Goal: Transaction & Acquisition: Purchase product/service

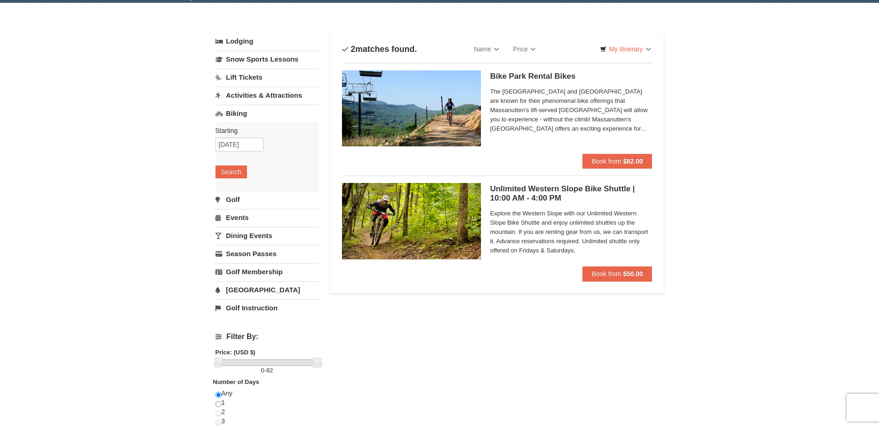
scroll to position [46, 0]
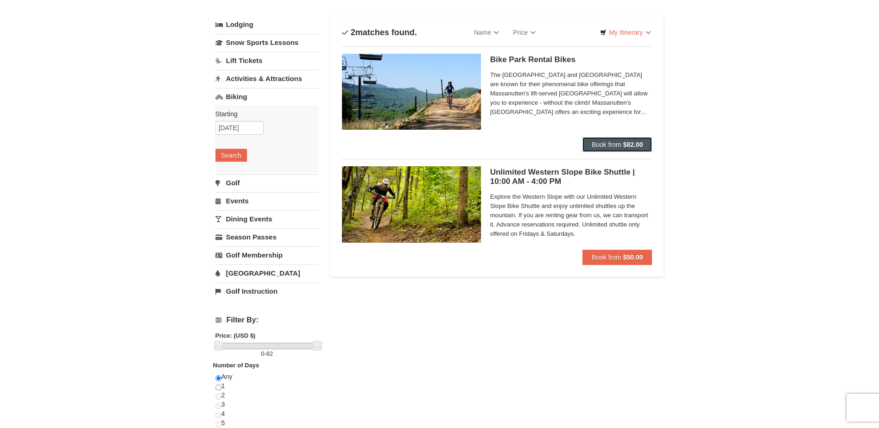
click at [620, 149] on button "Book from $82.00" at bounding box center [617, 144] width 70 height 15
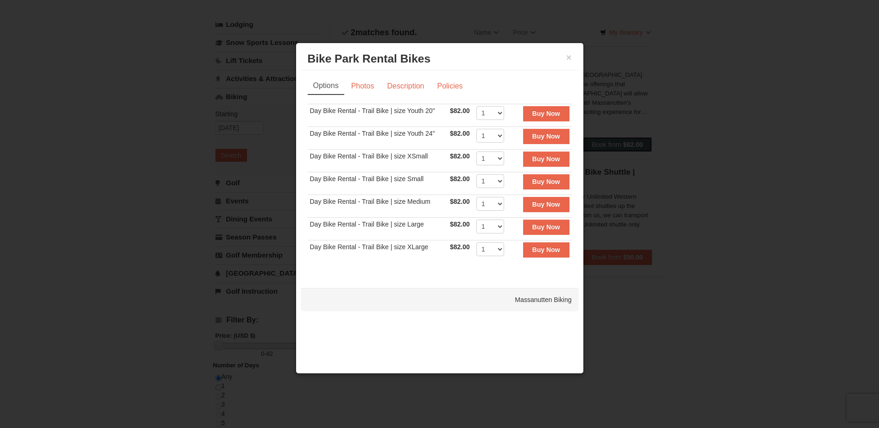
scroll to position [0, 0]
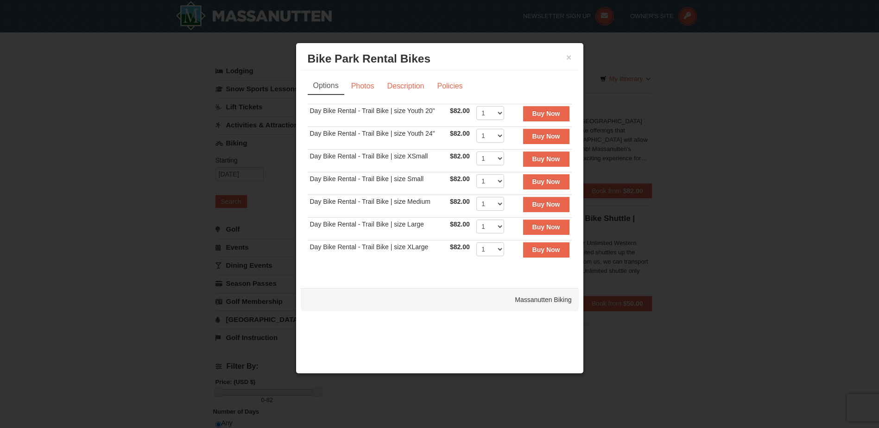
click at [574, 56] on div "× Bike Park Rental Bikes Massanutten Biking" at bounding box center [440, 59] width 278 height 23
click at [566, 56] on button "×" at bounding box center [569, 57] width 6 height 9
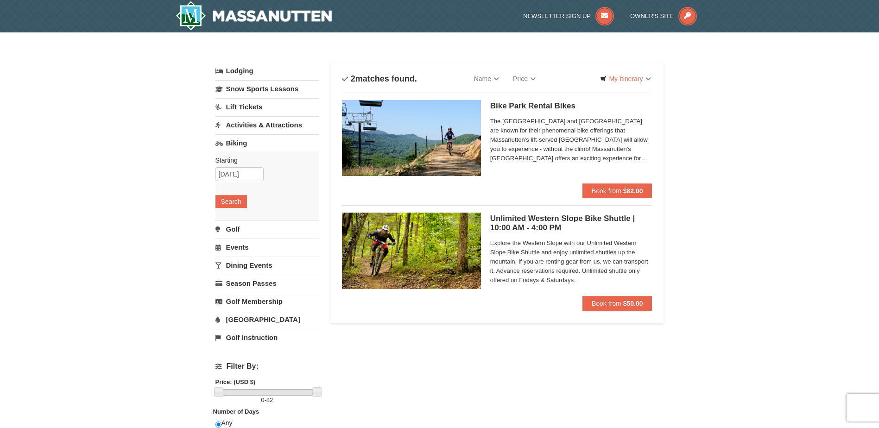
click at [786, 70] on div "× Categories List Filter My Itinerary Questions? 1-540-289-9441 Lodging Arrival…" at bounding box center [439, 320] width 879 height 576
click at [246, 106] on link "Lift Tickets" at bounding box center [266, 106] width 103 height 17
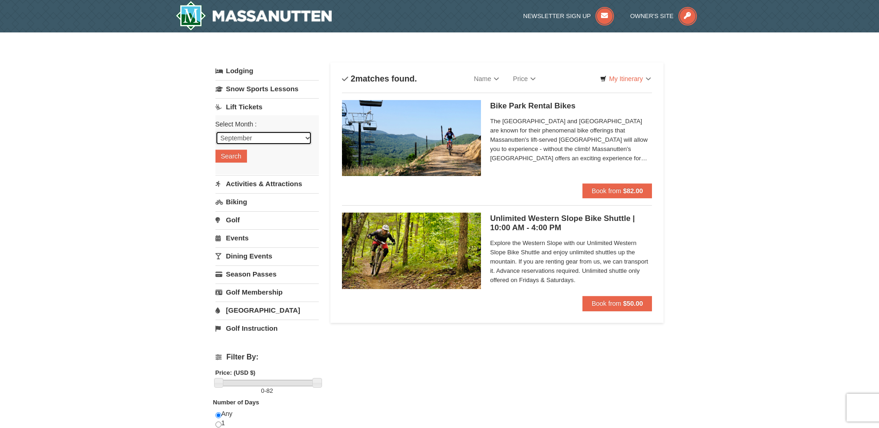
click at [254, 133] on select "September October November December January February March April May June July …" at bounding box center [263, 138] width 96 height 14
click at [215, 131] on select "September October November December January February March April May June July …" at bounding box center [263, 138] width 96 height 14
click at [241, 156] on button "Search" at bounding box center [230, 156] width 31 height 13
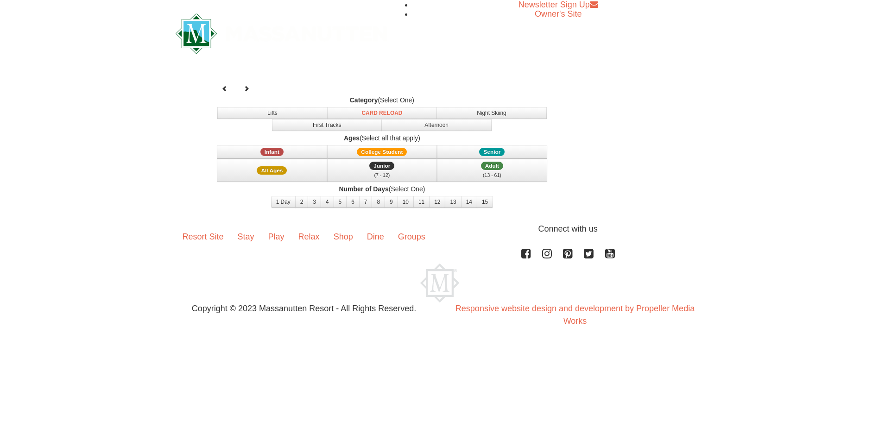
select select "9"
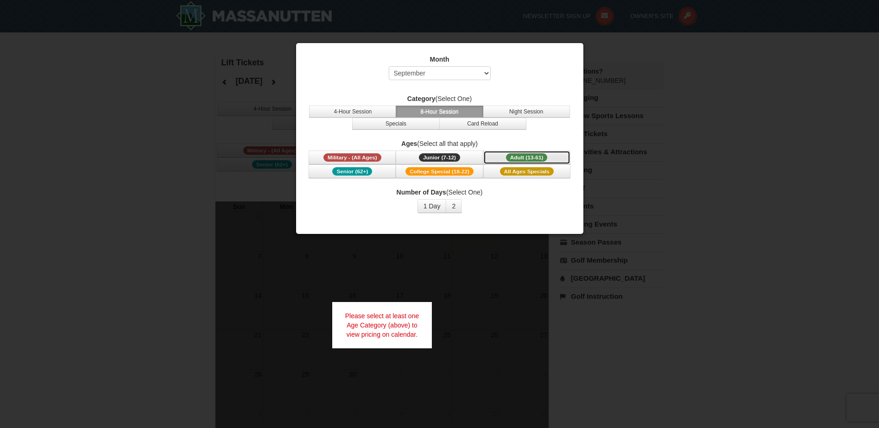
click at [546, 156] on span "Adult (13-61)" at bounding box center [527, 157] width 42 height 8
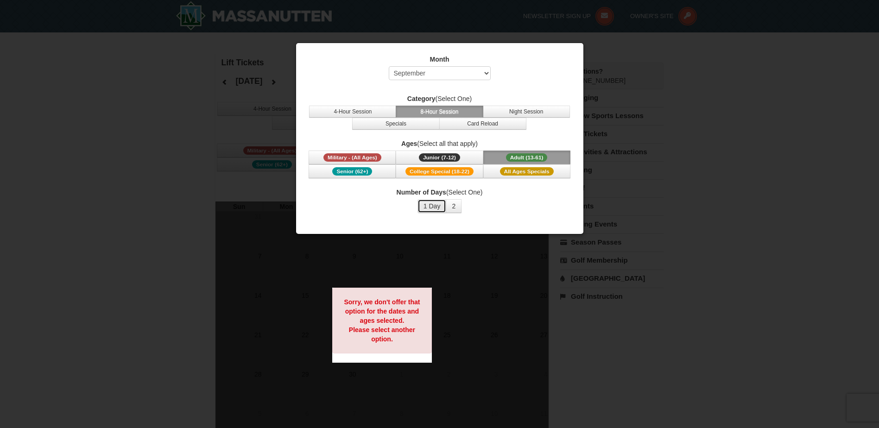
click at [426, 203] on button "1 Day" at bounding box center [431, 206] width 29 height 14
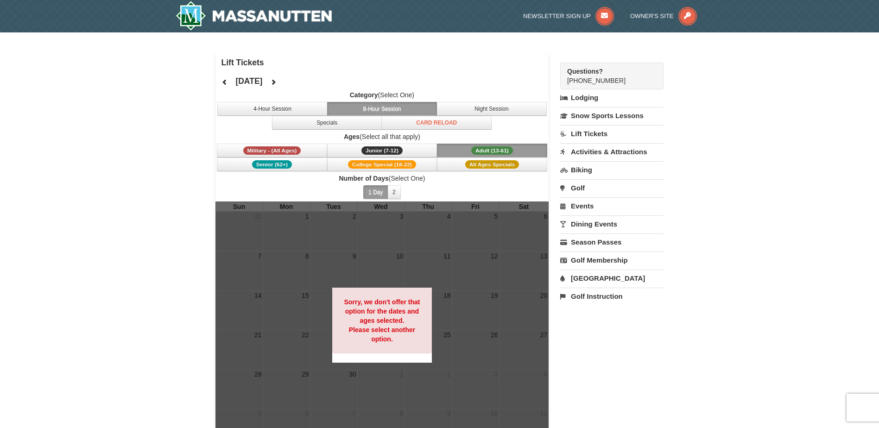
scroll to position [46, 0]
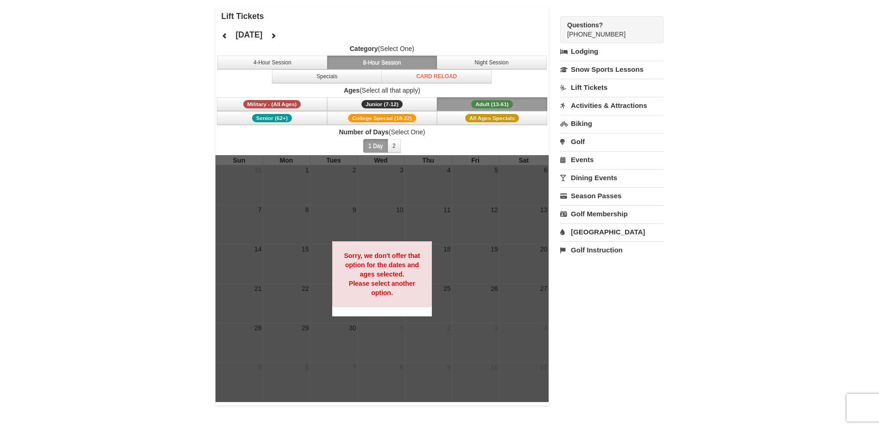
click at [203, 133] on div "× Lift Tickets September 2025 Category (Select One) 4-Hour Session 8-Hour Sessi…" at bounding box center [439, 206] width 879 height 440
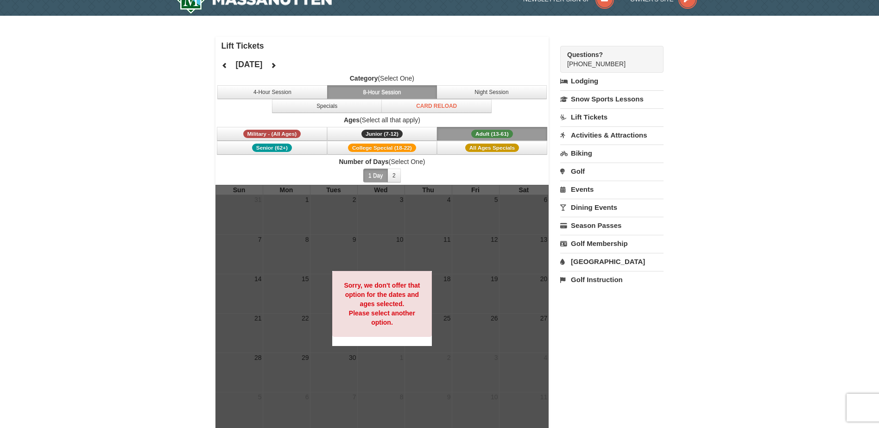
scroll to position [0, 0]
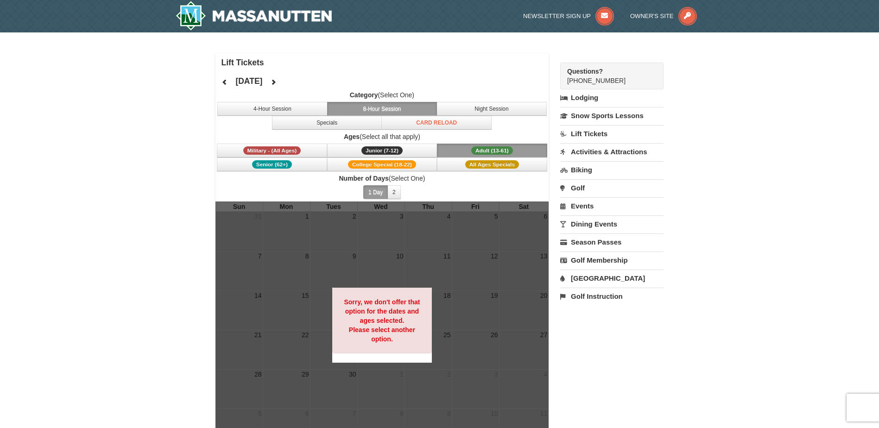
click at [600, 76] on div "Questions? 1-540-289-9441" at bounding box center [611, 76] width 103 height 27
drag, startPoint x: 600, startPoint y: 76, endPoint x: 586, endPoint y: 76, distance: 13.4
click at [586, 76] on div "Questions? 1-540-289-9441" at bounding box center [611, 76] width 103 height 27
click at [590, 169] on link "Biking" at bounding box center [611, 169] width 103 height 17
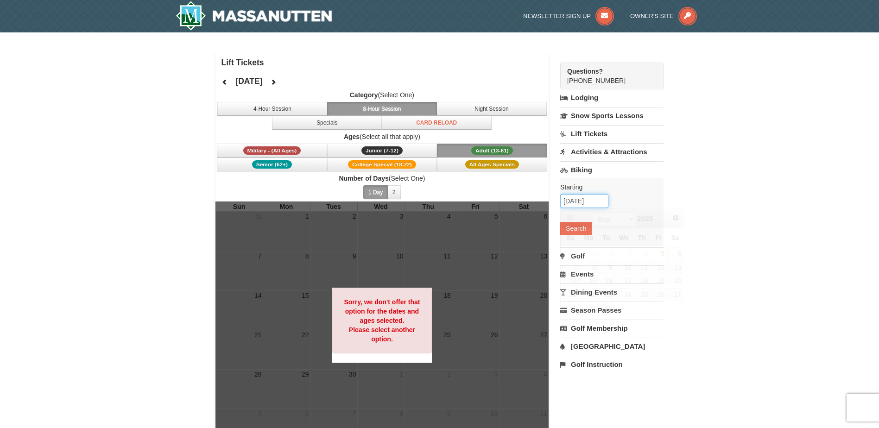
click at [581, 199] on input "09/05/2025" at bounding box center [584, 201] width 48 height 14
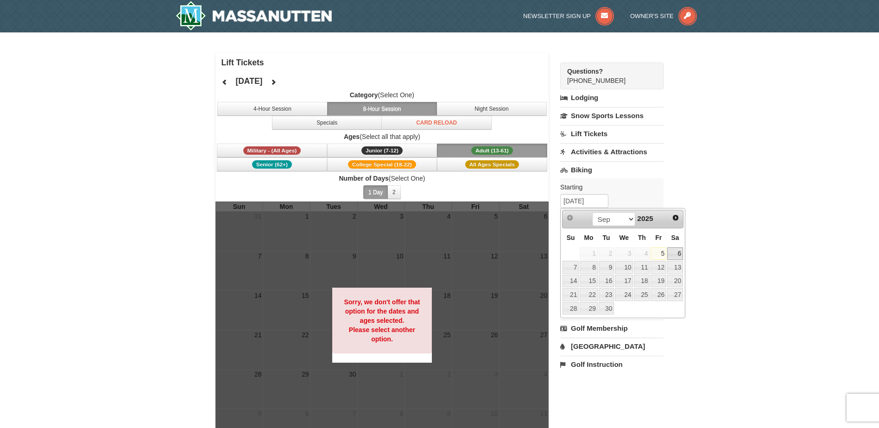
click at [671, 251] on link "6" at bounding box center [675, 253] width 16 height 13
type input "[DATE]"
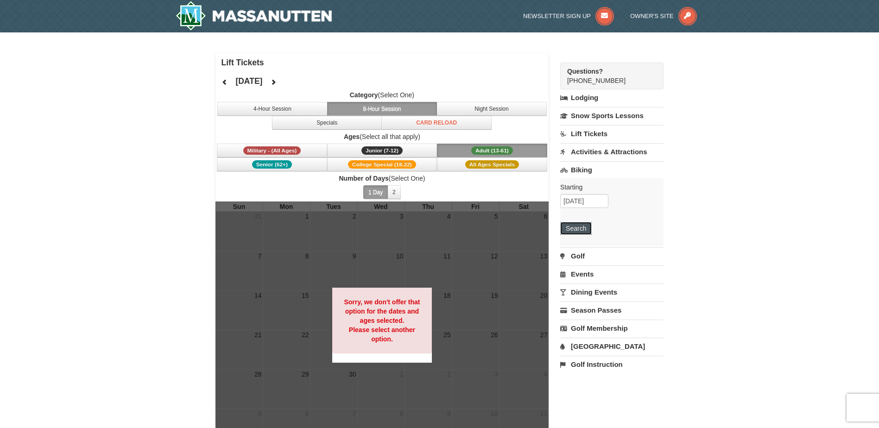
click at [579, 227] on button "Search" at bounding box center [575, 228] width 31 height 13
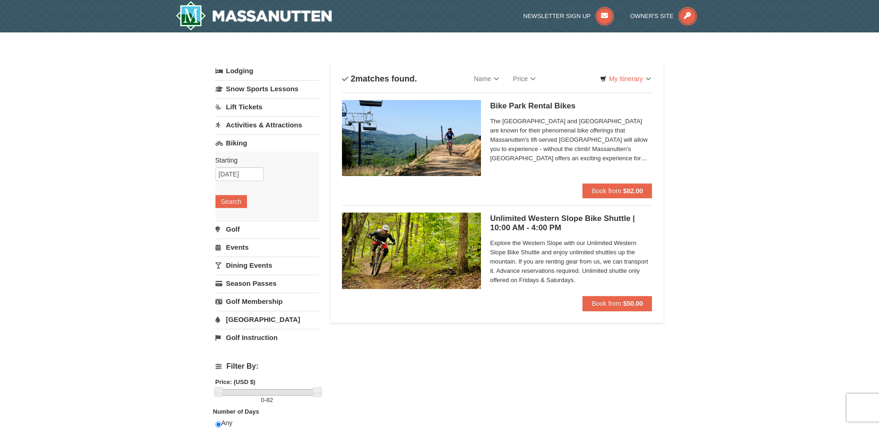
click at [273, 122] on link "Activities & Attractions" at bounding box center [266, 124] width 103 height 17
click at [233, 185] on button "Search" at bounding box center [230, 183] width 31 height 13
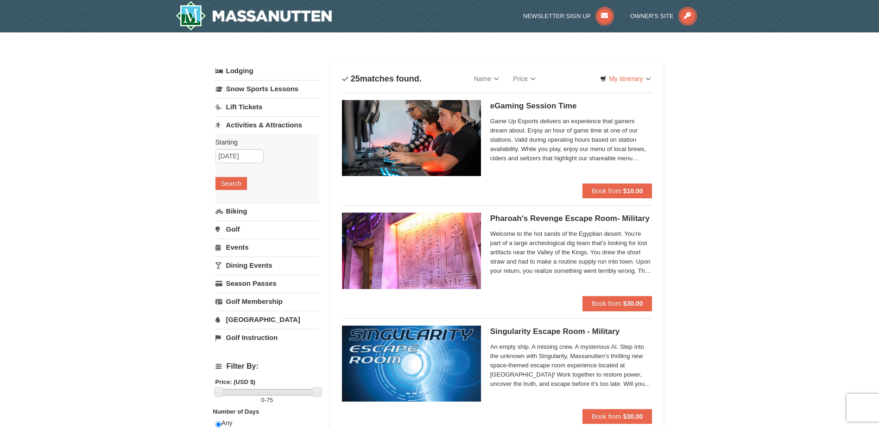
click at [234, 249] on link "Events" at bounding box center [266, 247] width 103 height 17
click at [240, 239] on button "Search" at bounding box center [230, 237] width 31 height 13
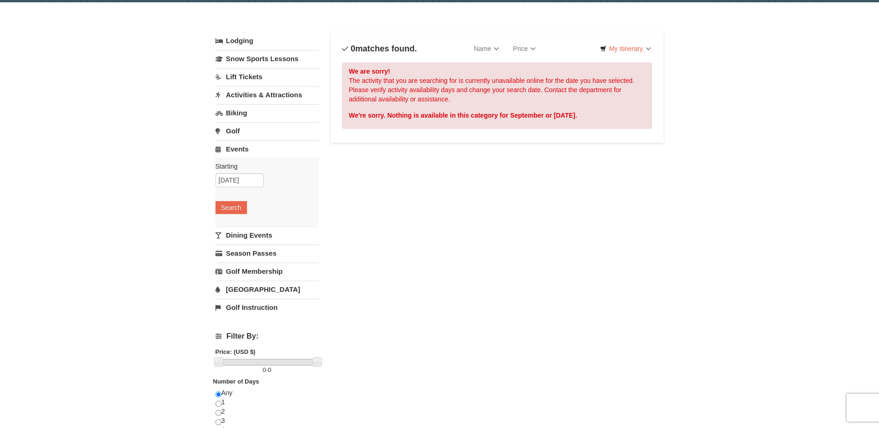
scroll to position [46, 0]
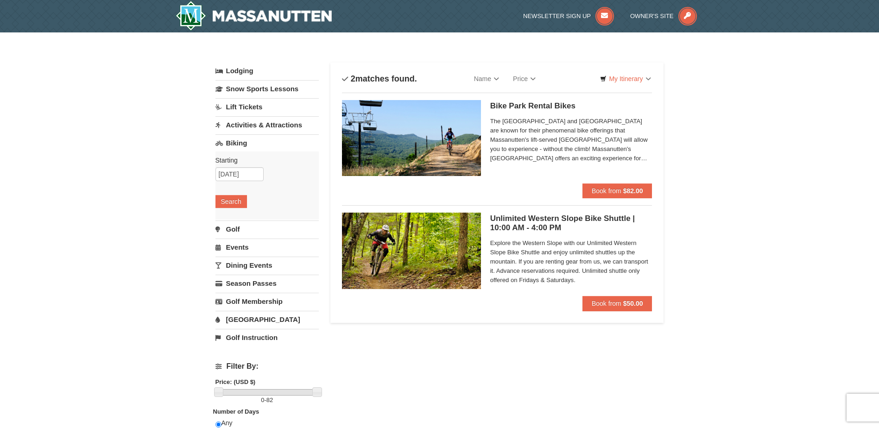
click at [555, 222] on h5 "Unlimited Western Slope Bike Shuttle | 10:00 AM - 4:00 PM Massanutten Biking" at bounding box center [571, 223] width 162 height 19
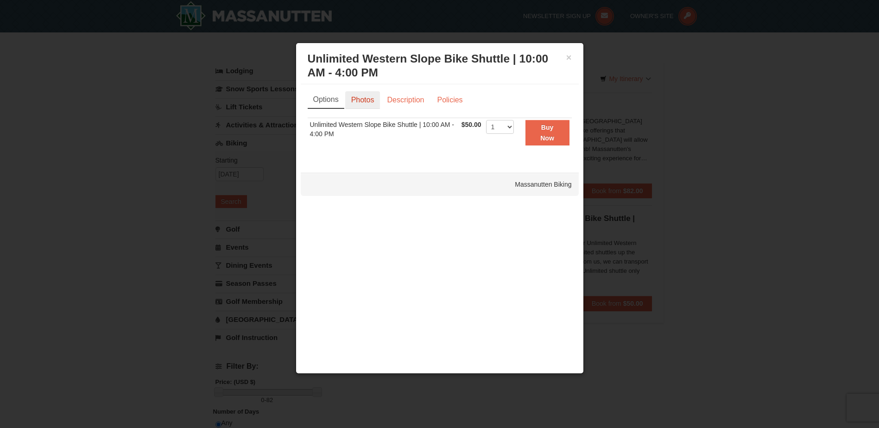
click at [358, 102] on link "Photos" at bounding box center [362, 100] width 35 height 18
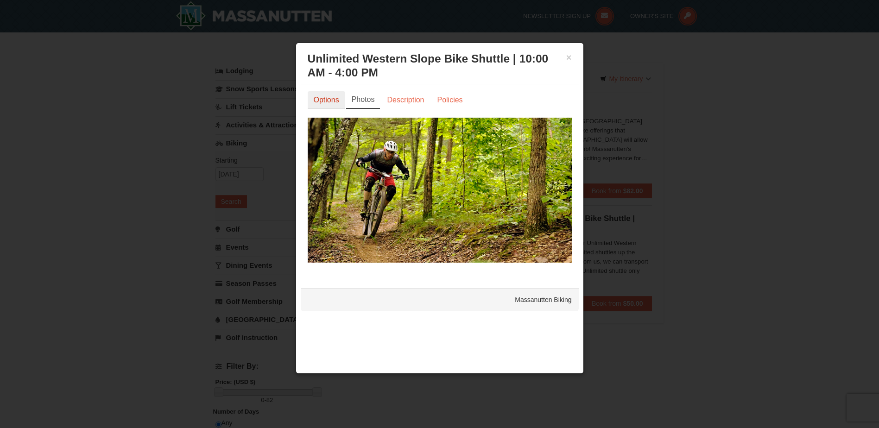
click at [332, 104] on link "Options" at bounding box center [327, 100] width 38 height 18
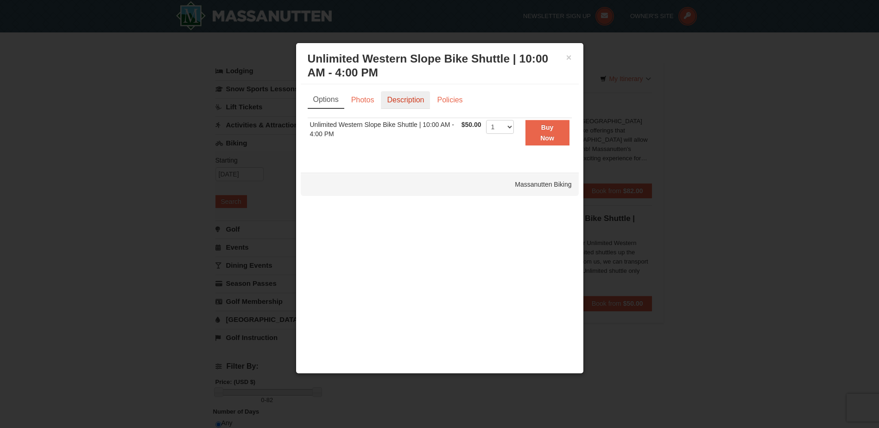
click at [401, 100] on link "Description" at bounding box center [405, 100] width 49 height 18
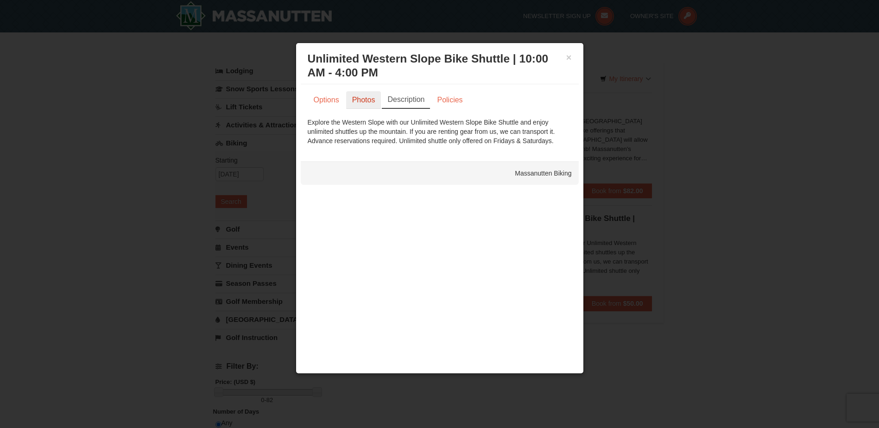
click at [371, 100] on link "Photos" at bounding box center [363, 100] width 35 height 18
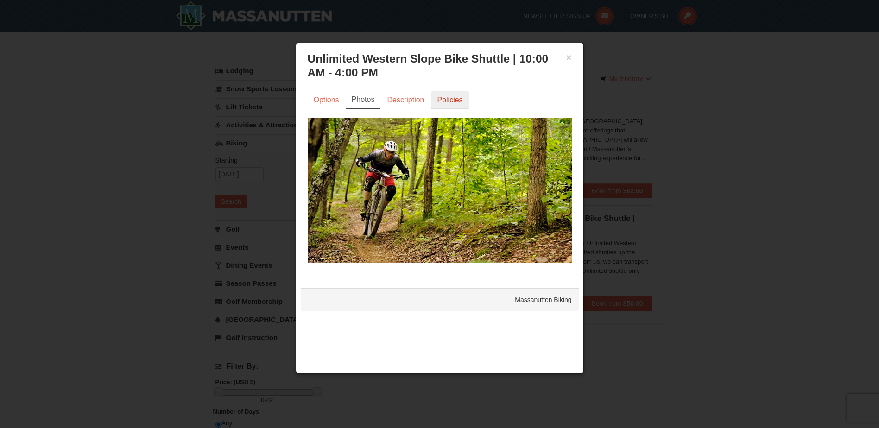
click at [452, 100] on link "Policies" at bounding box center [450, 100] width 38 height 18
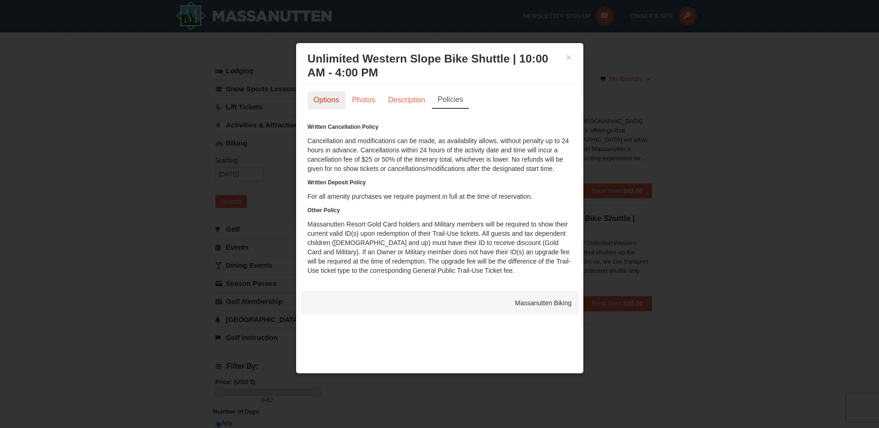
click at [336, 103] on link "Options" at bounding box center [327, 100] width 38 height 18
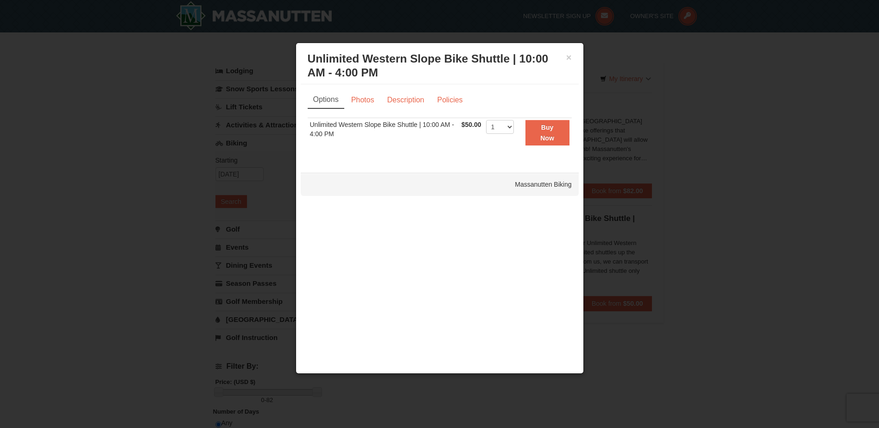
click at [572, 56] on div "× Unlimited Western Slope Bike Shuttle | 10:00 AM - 4:00 PM Massanutten Biking" at bounding box center [440, 66] width 278 height 37
click at [566, 58] on button "×" at bounding box center [569, 57] width 6 height 9
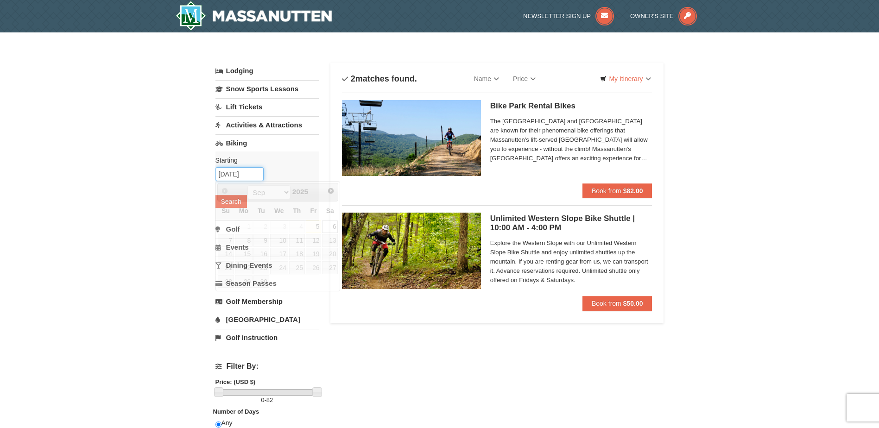
click at [239, 168] on input "[DATE]" at bounding box center [239, 174] width 48 height 14
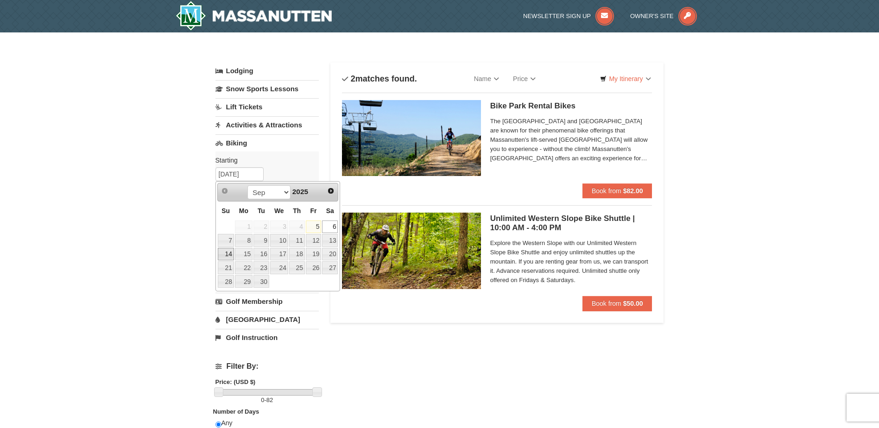
click at [229, 254] on link "14" at bounding box center [226, 254] width 16 height 13
type input "09/14/2025"
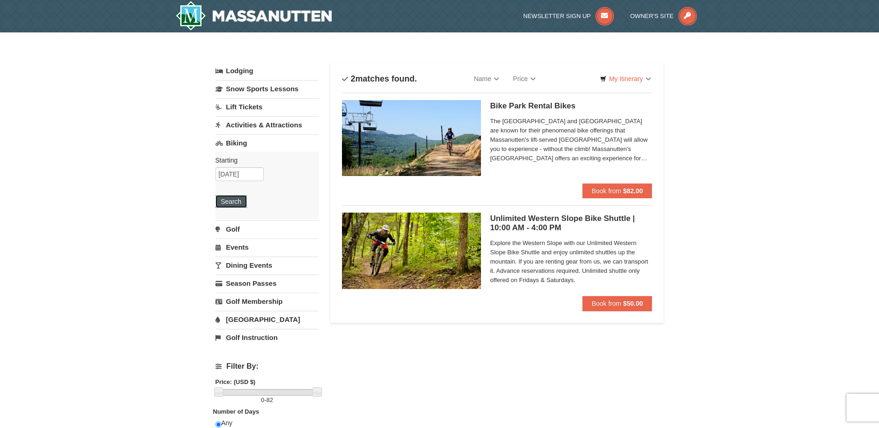
click at [228, 197] on button "Search" at bounding box center [230, 201] width 31 height 13
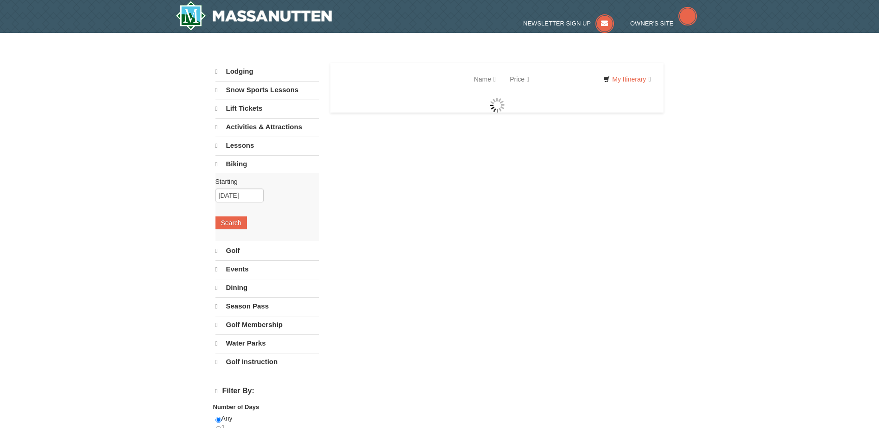
select select "9"
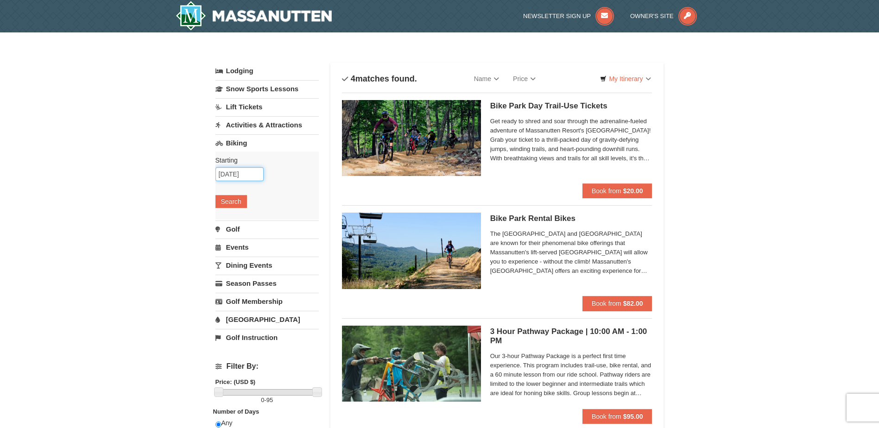
click at [239, 174] on input "09/14/2025" at bounding box center [239, 174] width 48 height 14
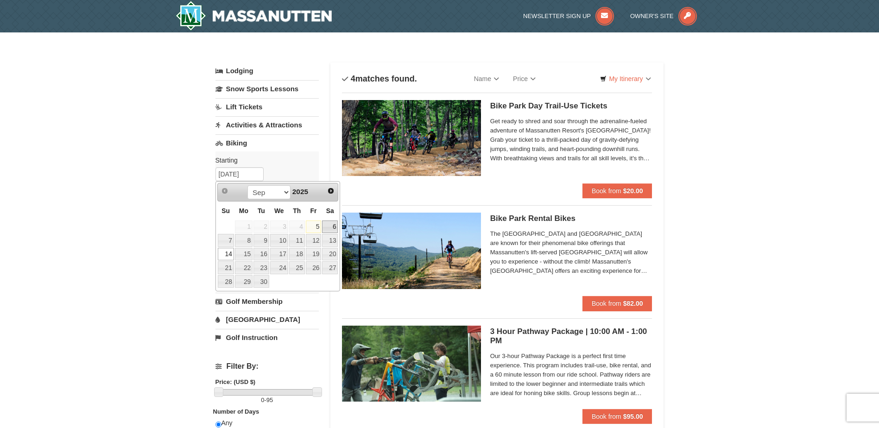
click at [330, 225] on link "6" at bounding box center [330, 226] width 16 height 13
type input "[DATE]"
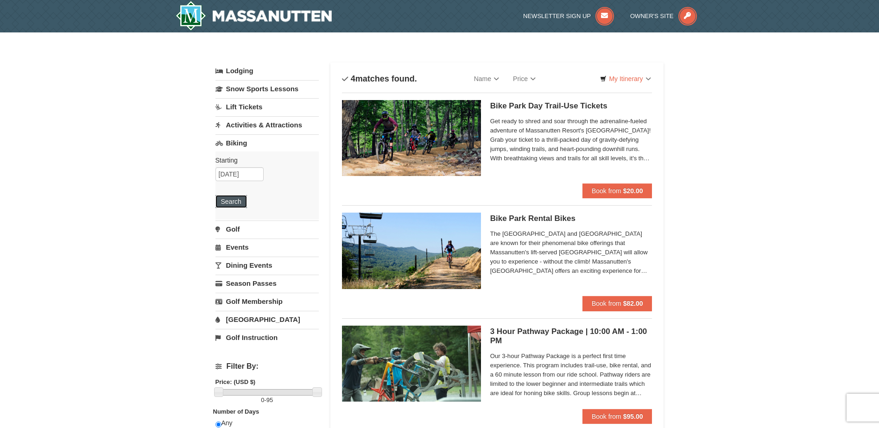
click at [237, 200] on button "Search" at bounding box center [230, 201] width 31 height 13
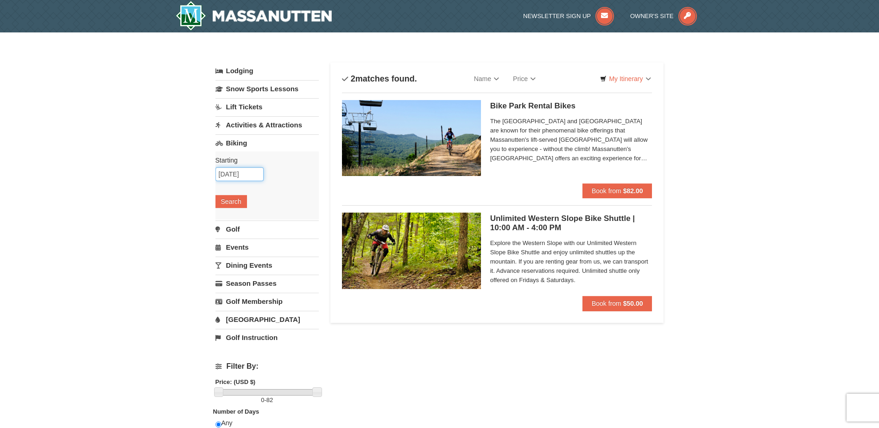
click at [232, 180] on input "[DATE]" at bounding box center [239, 174] width 48 height 14
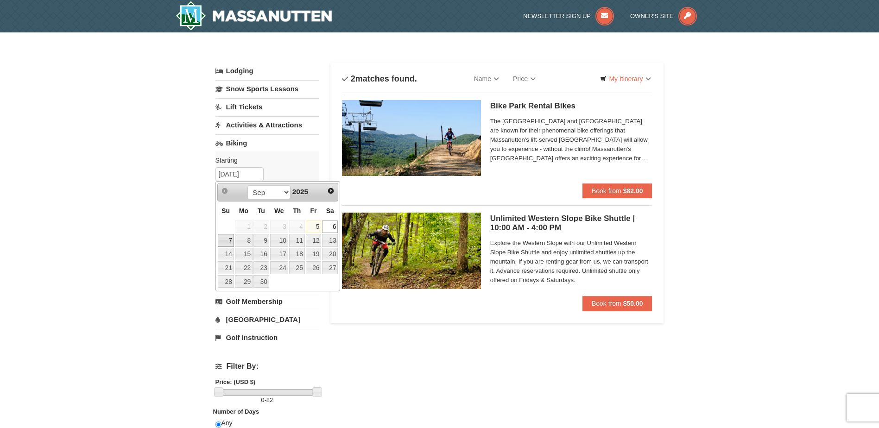
click at [227, 241] on link "7" at bounding box center [226, 240] width 16 height 13
type input "09/07/2025"
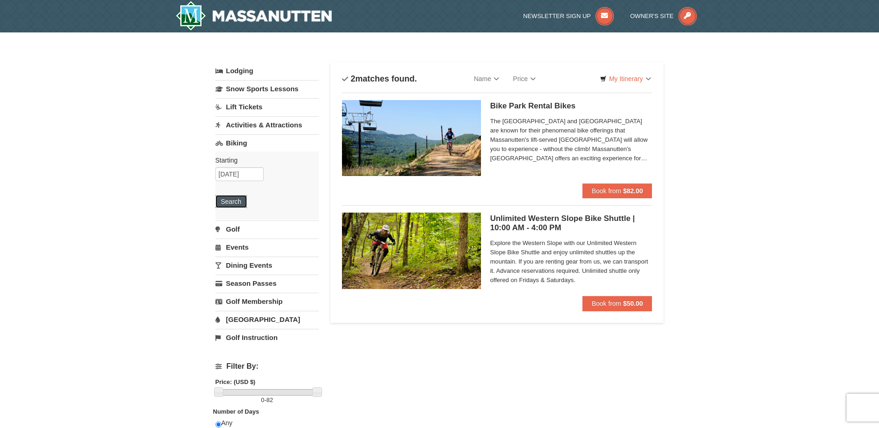
click at [237, 200] on button "Search" at bounding box center [230, 201] width 31 height 13
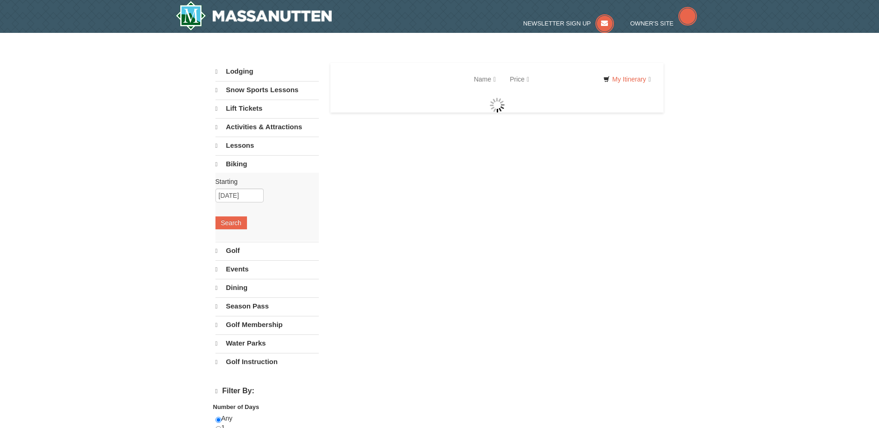
select select "9"
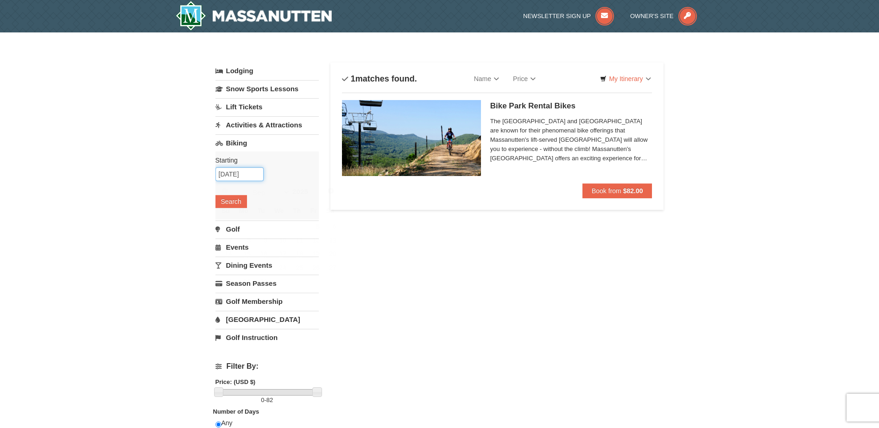
click at [245, 176] on input "09/07/2025" at bounding box center [239, 174] width 48 height 14
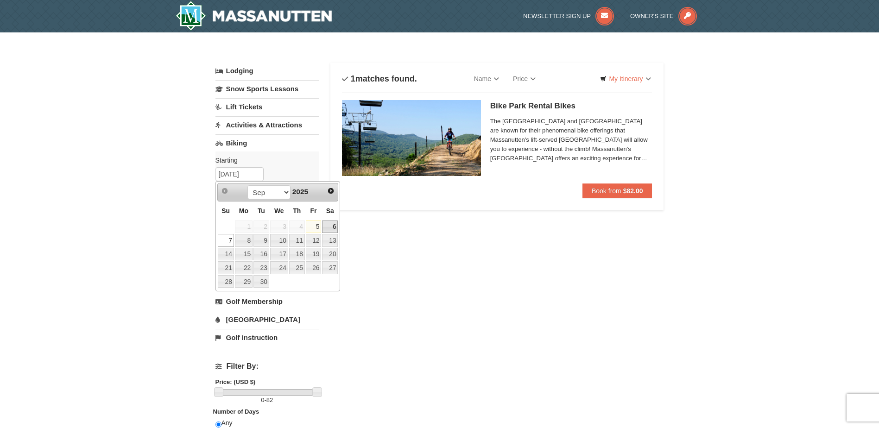
click at [327, 226] on link "6" at bounding box center [330, 226] width 16 height 13
type input "[DATE]"
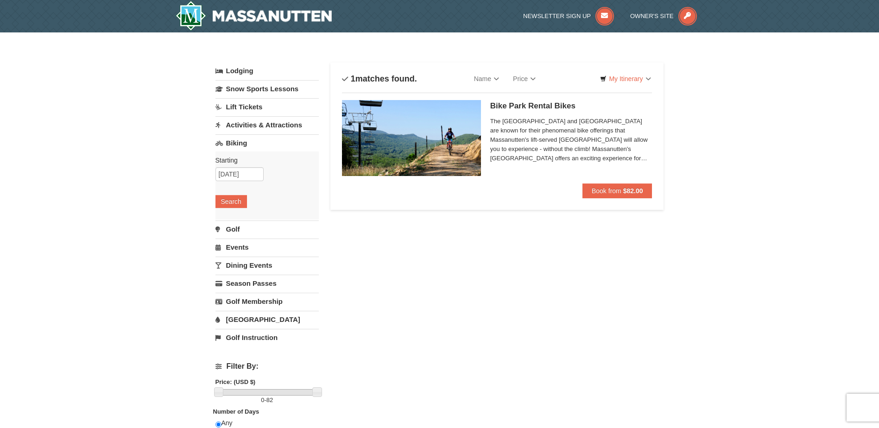
click at [230, 190] on div "Starting Please format dates MM/DD/YYYY Please format dates MM/DD/YYYY 09/06/20…" at bounding box center [266, 185] width 103 height 68
click at [235, 203] on button "Search" at bounding box center [230, 201] width 31 height 13
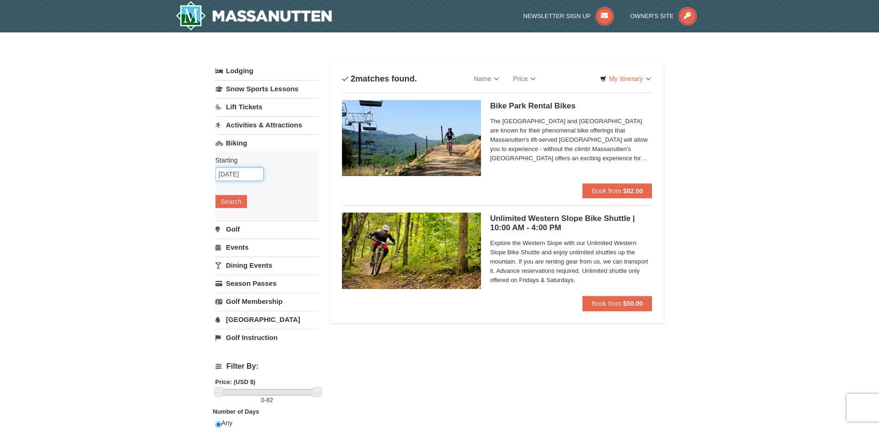
click at [239, 171] on input "[DATE]" at bounding box center [239, 174] width 48 height 14
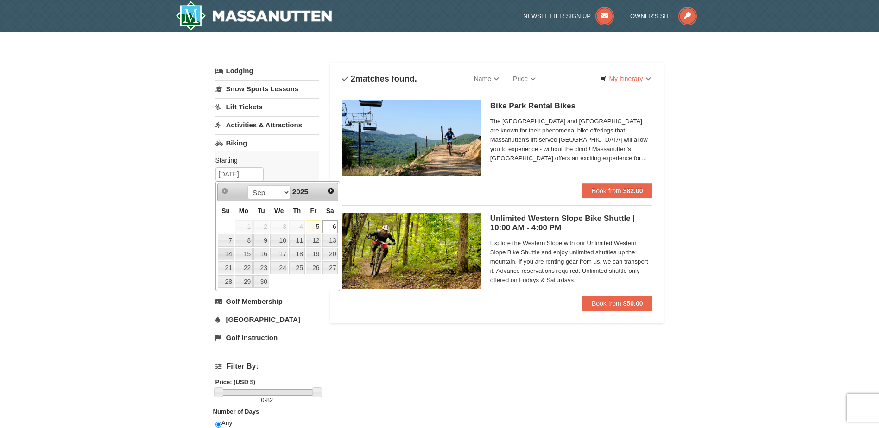
click at [226, 253] on link "14" at bounding box center [226, 254] width 16 height 13
type input "09/14/2025"
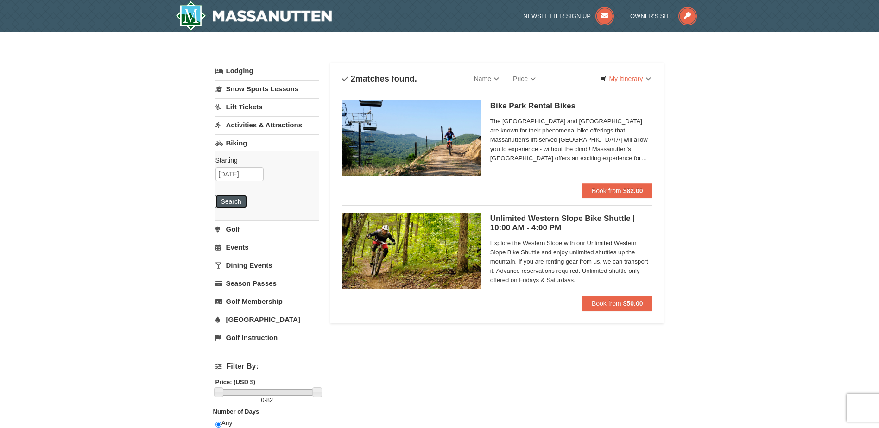
click at [226, 203] on button "Search" at bounding box center [230, 201] width 31 height 13
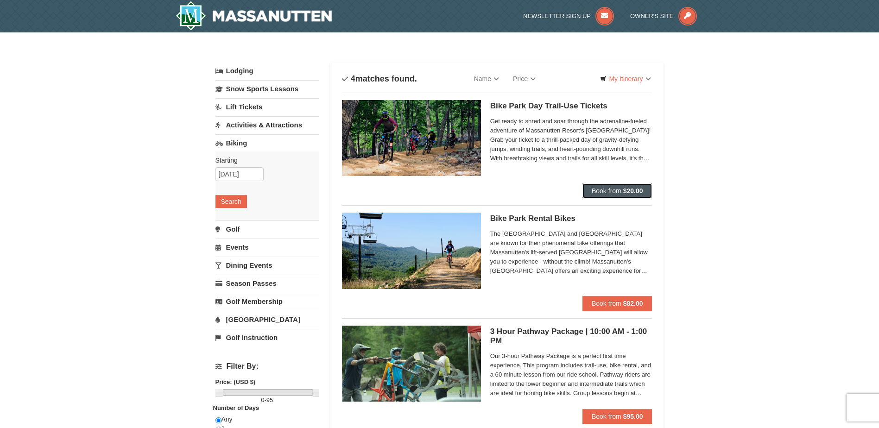
click at [615, 190] on span "Book from" at bounding box center [606, 190] width 30 height 7
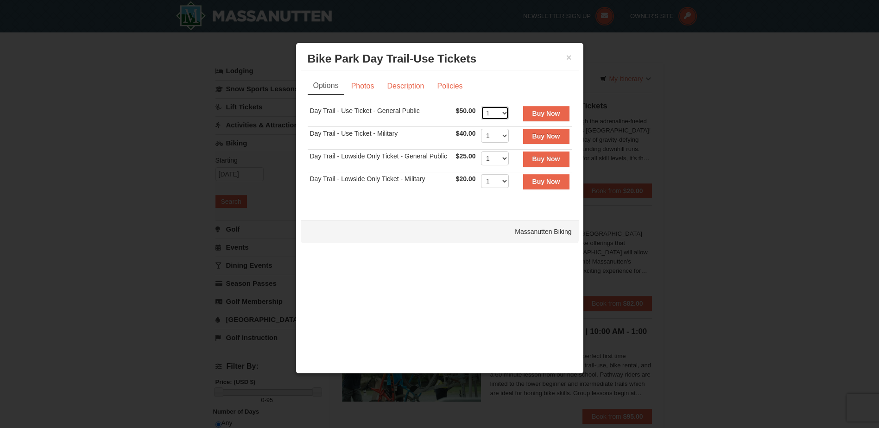
click at [502, 114] on select "1 2 3 4 5 6 7 8 9 10 11 12 13 14 15 16 17 18 19 20 21 22" at bounding box center [495, 113] width 28 height 14
select select "2"
click at [481, 106] on select "1 2 3 4 5 6 7 8 9 10 11 12 13 14 15 16 17 18 19 20 21 22" at bounding box center [495, 113] width 28 height 14
click at [538, 117] on strong "Buy Now" at bounding box center [546, 113] width 28 height 7
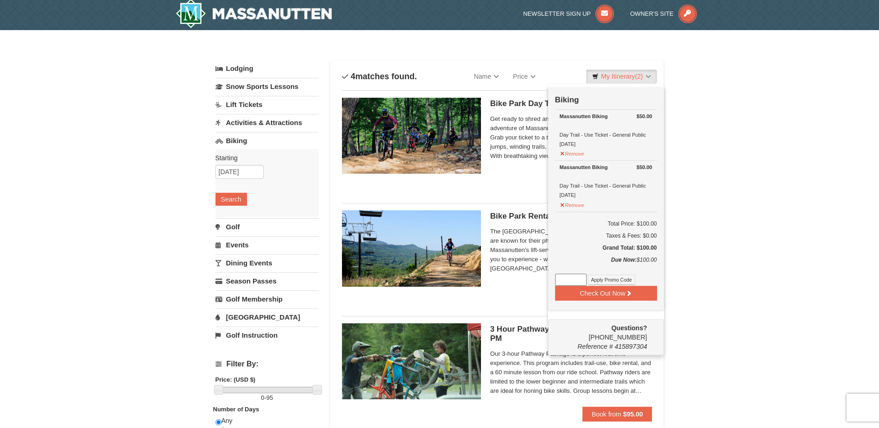
scroll to position [3, 0]
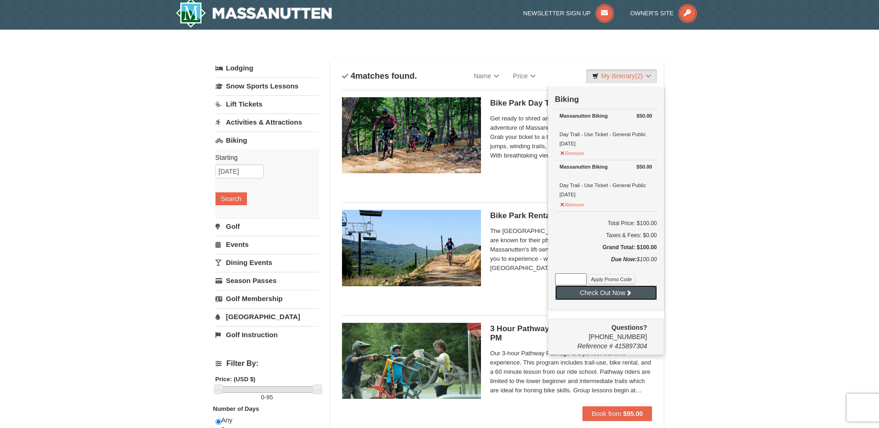
click at [597, 293] on button "Check Out Now" at bounding box center [606, 292] width 102 height 15
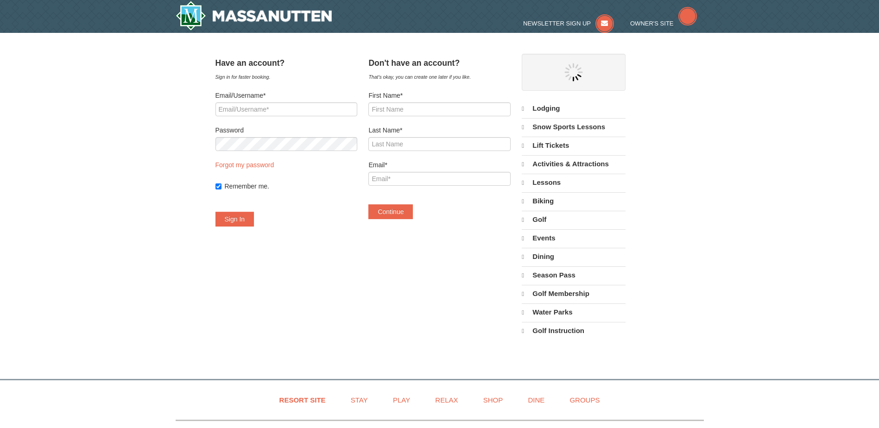
select select "9"
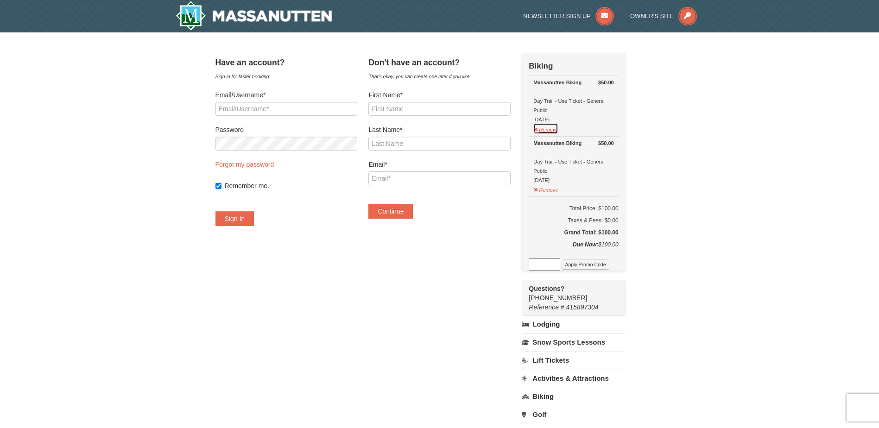
click at [558, 132] on button "Remove" at bounding box center [545, 129] width 25 height 12
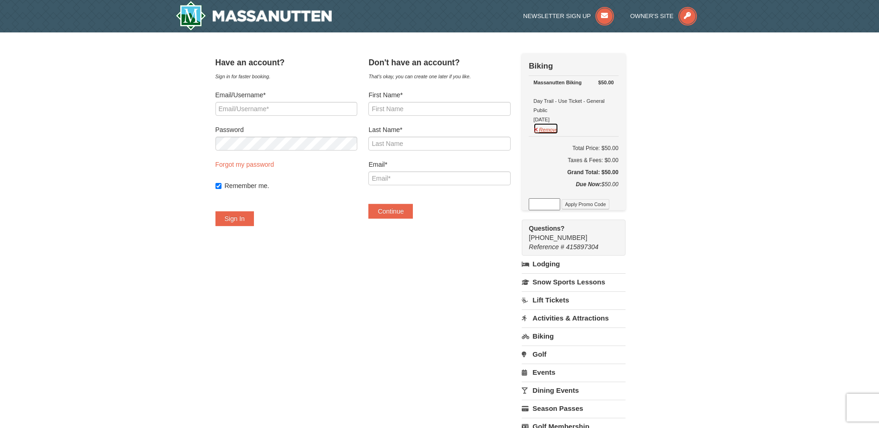
click at [558, 130] on button "Remove" at bounding box center [545, 129] width 25 height 12
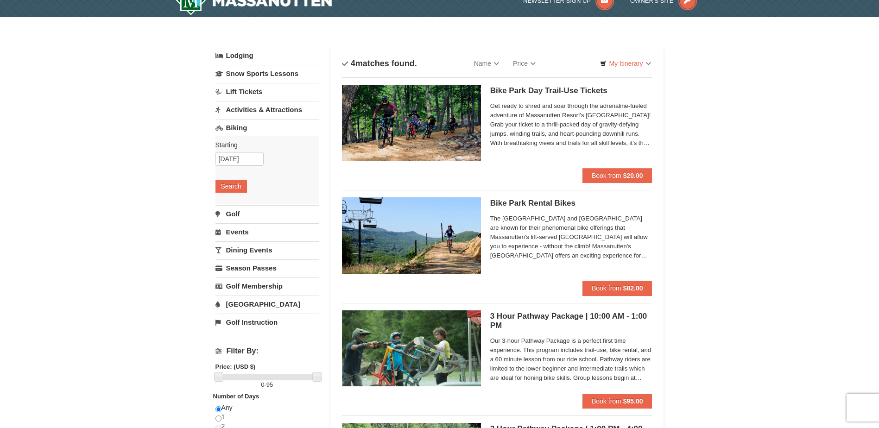
click at [238, 128] on link "Biking" at bounding box center [266, 127] width 103 height 17
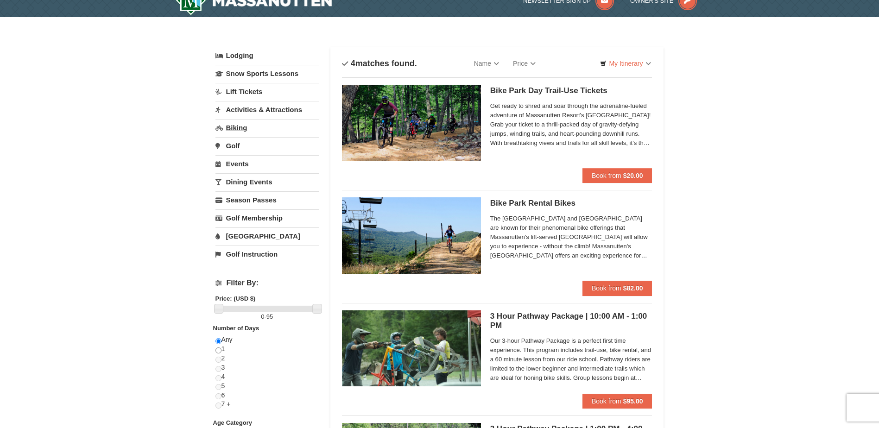
scroll to position [3, 0]
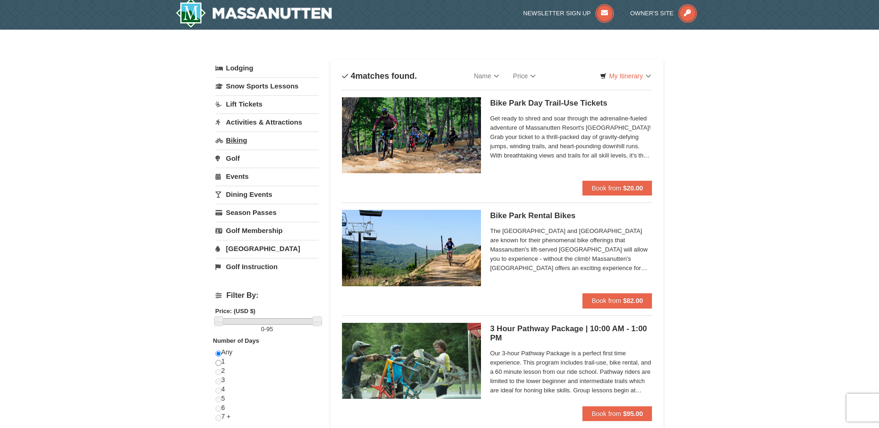
click at [238, 128] on link "Activities & Attractions" at bounding box center [266, 121] width 103 height 17
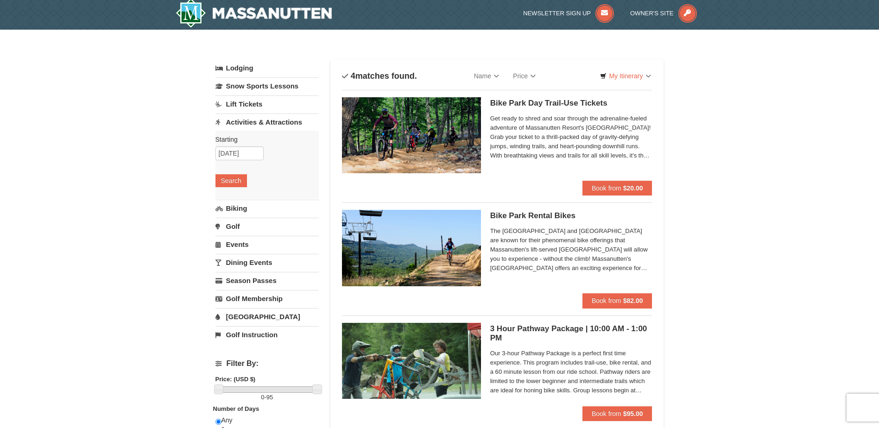
click at [231, 209] on link "Biking" at bounding box center [266, 208] width 103 height 17
click at [235, 177] on input "09/14/2025" at bounding box center [239, 171] width 48 height 14
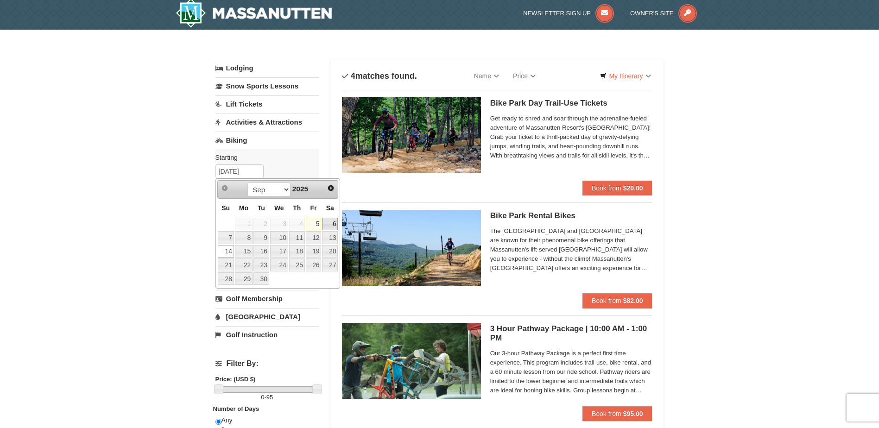
click at [329, 224] on link "6" at bounding box center [330, 224] width 16 height 13
type input "09/06/2025"
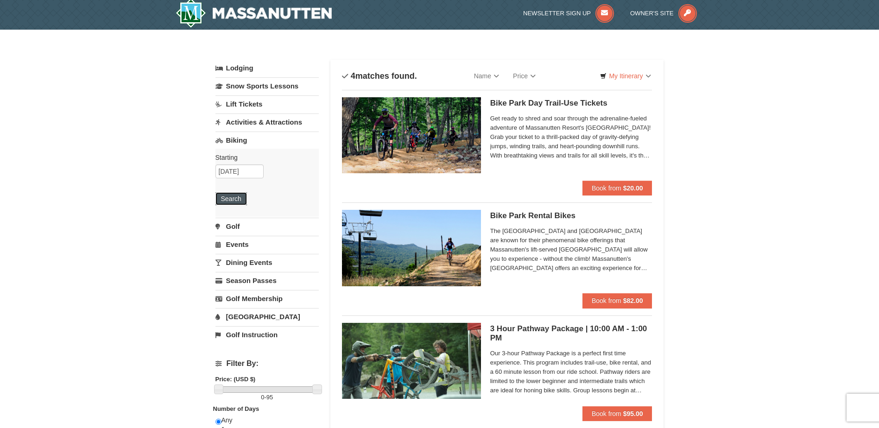
click at [229, 198] on button "Search" at bounding box center [230, 198] width 31 height 13
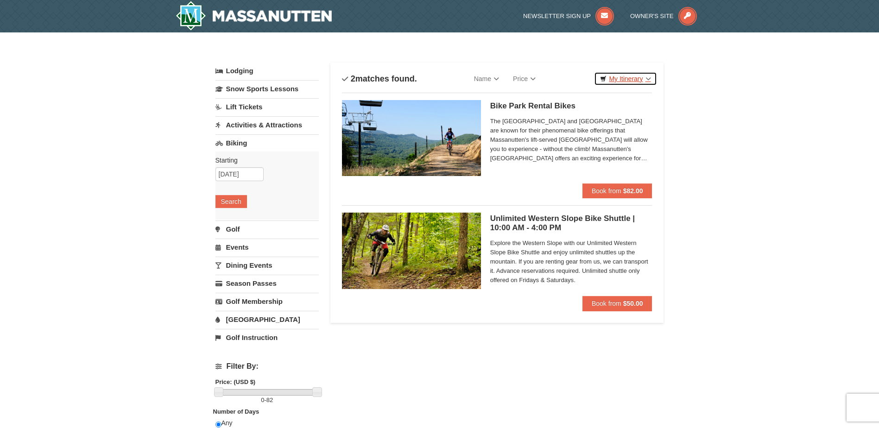
click at [620, 77] on link "My Itinerary" at bounding box center [625, 79] width 63 height 14
click at [689, 76] on div "× Categories List Filter My Itinerary Questions? 1-540-289-9441 Lodging Arrival…" at bounding box center [439, 320] width 879 height 576
click at [236, 176] on input "09/06/2025" at bounding box center [239, 174] width 48 height 14
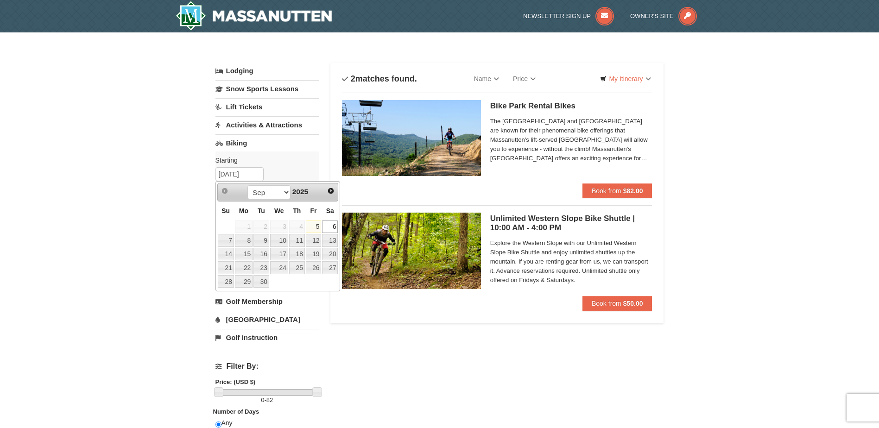
click at [320, 225] on link "5" at bounding box center [314, 226] width 16 height 13
type input "[DATE]"
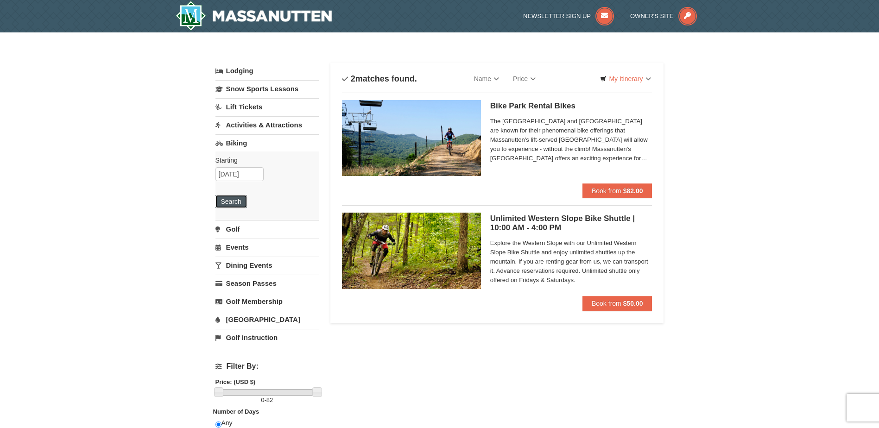
click at [242, 205] on button "Search" at bounding box center [230, 201] width 31 height 13
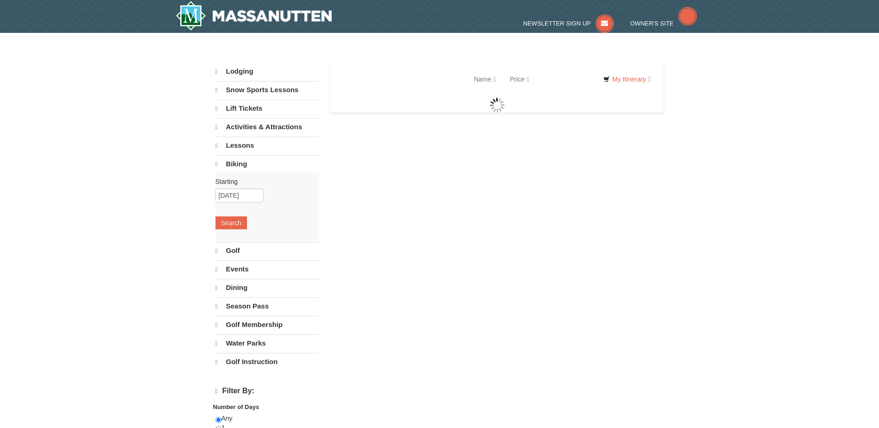
select select "9"
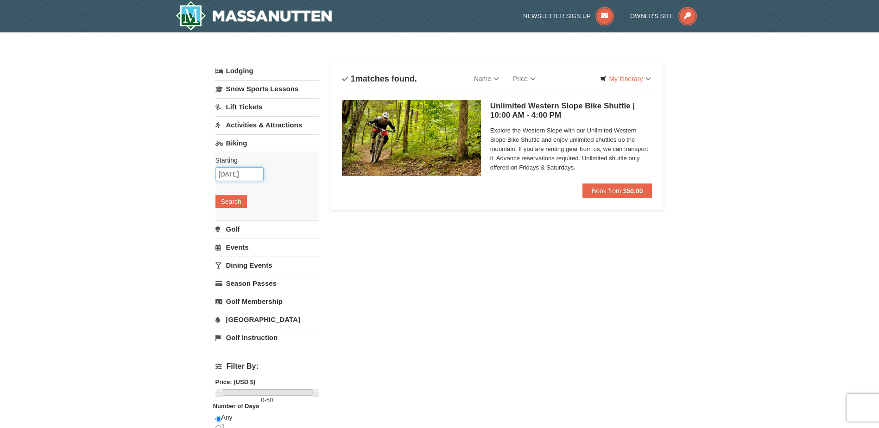
click at [240, 173] on input "[DATE]" at bounding box center [239, 174] width 48 height 14
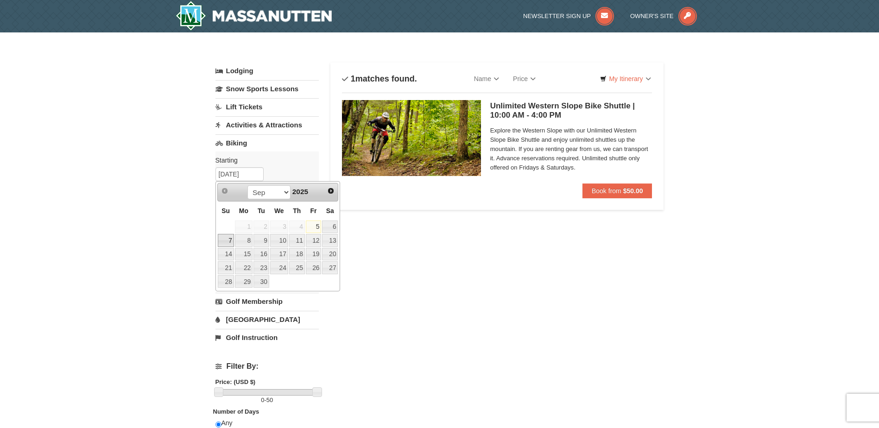
click at [224, 242] on link "7" at bounding box center [226, 240] width 16 height 13
type input "[DATE]"
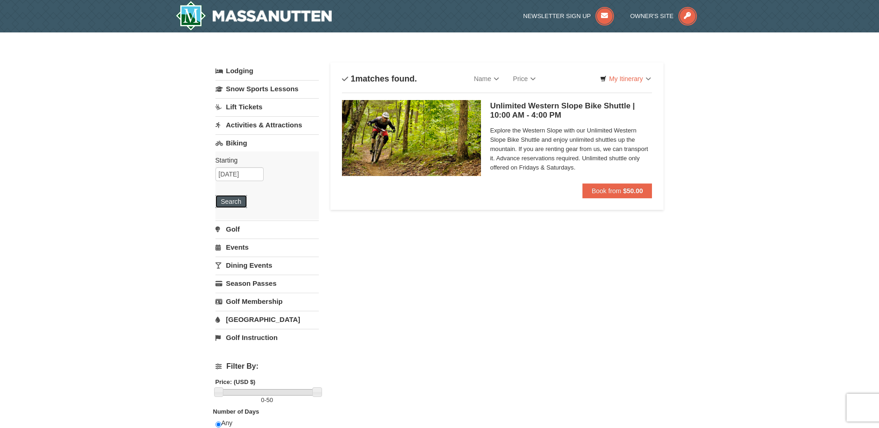
click at [234, 202] on button "Search" at bounding box center [230, 201] width 31 height 13
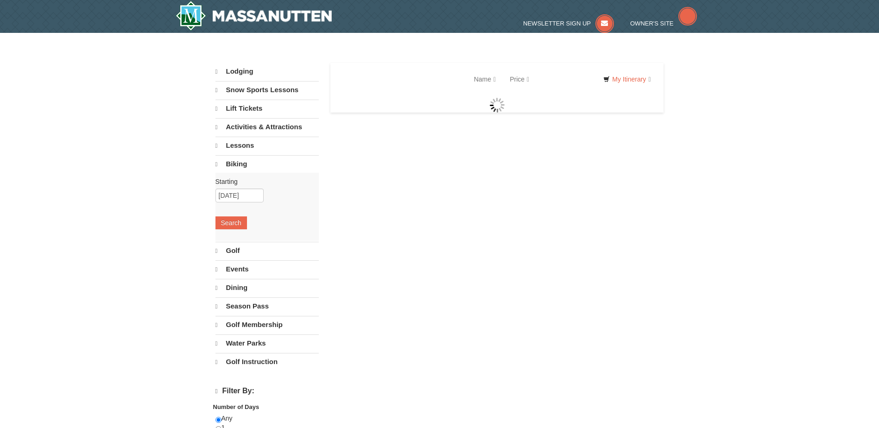
select select "9"
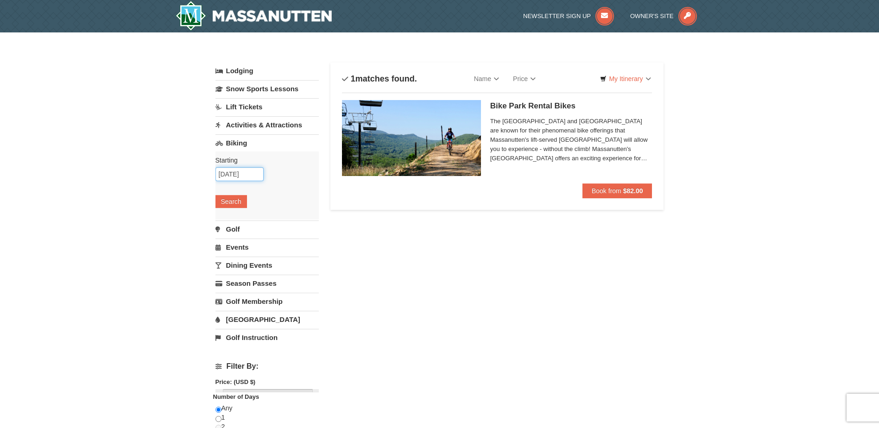
click at [241, 177] on input "09/07/2025" at bounding box center [239, 174] width 48 height 14
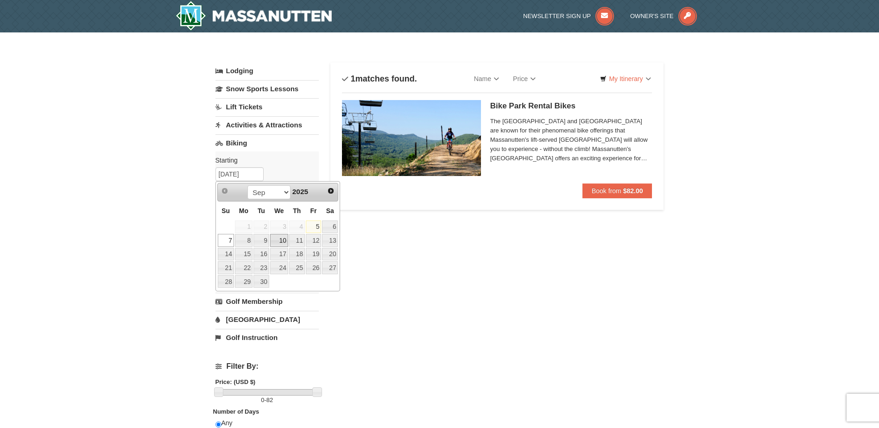
click at [281, 241] on link "10" at bounding box center [279, 240] width 18 height 13
type input "09/10/2025"
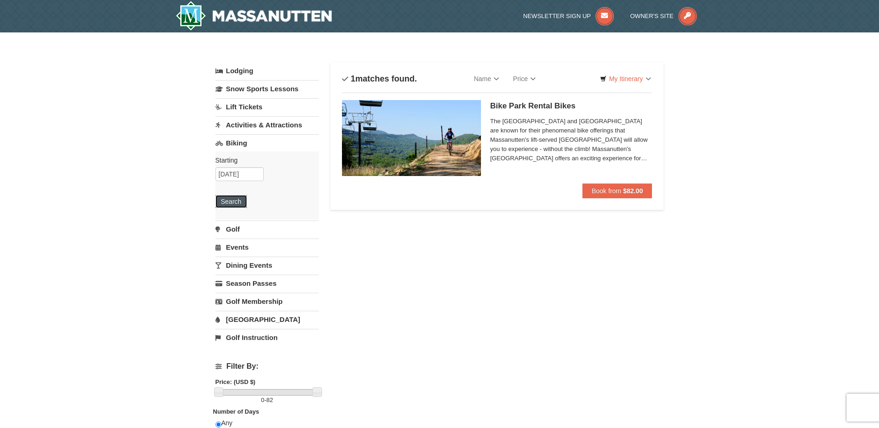
click at [239, 198] on button "Search" at bounding box center [230, 201] width 31 height 13
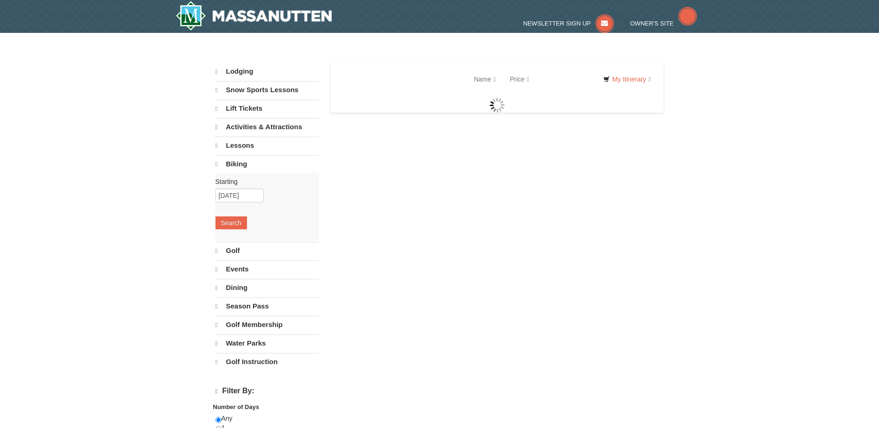
select select "9"
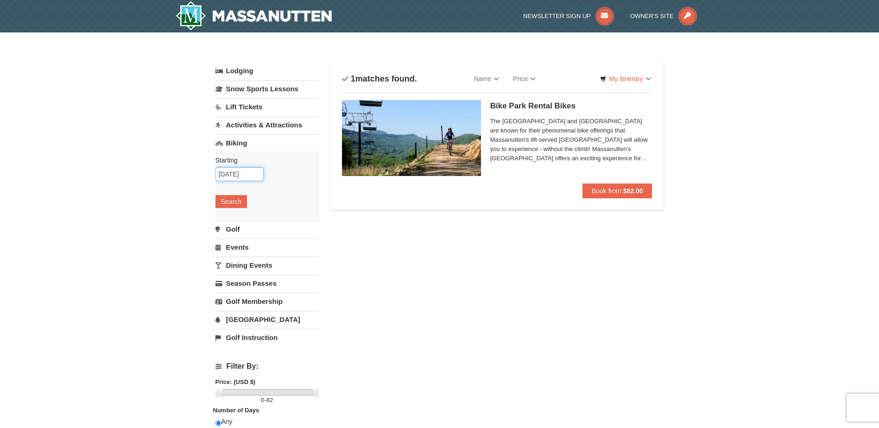
click at [237, 174] on input "09/10/2025" at bounding box center [239, 174] width 48 height 14
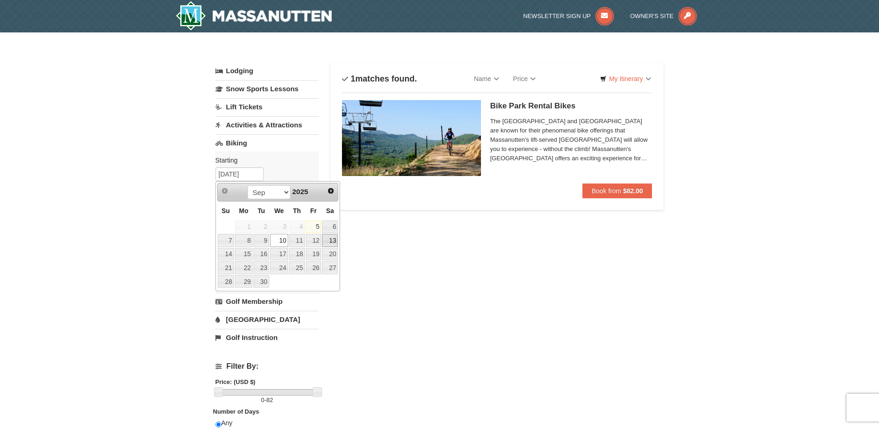
click at [329, 242] on link "13" at bounding box center [330, 240] width 16 height 13
type input "09/13/2025"
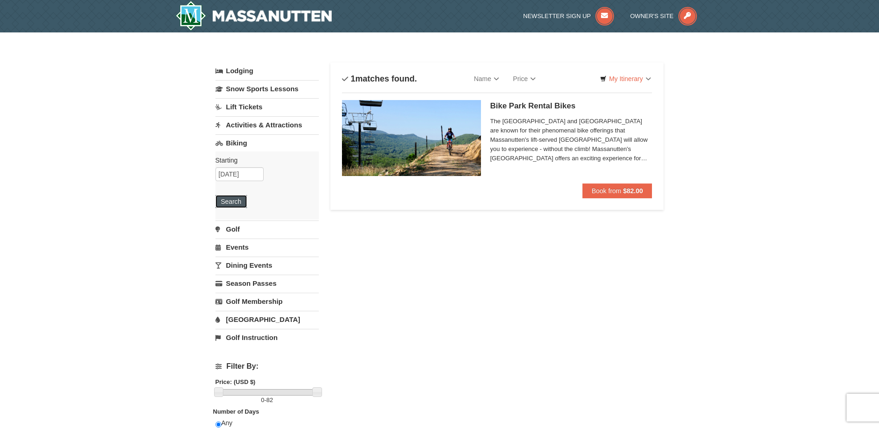
click at [239, 204] on button "Search" at bounding box center [230, 201] width 31 height 13
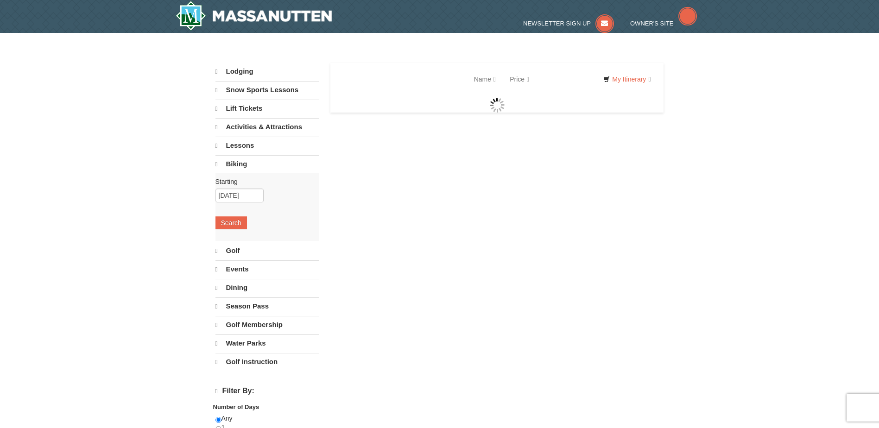
select select "9"
